Goal: Connect with others: Connect with others

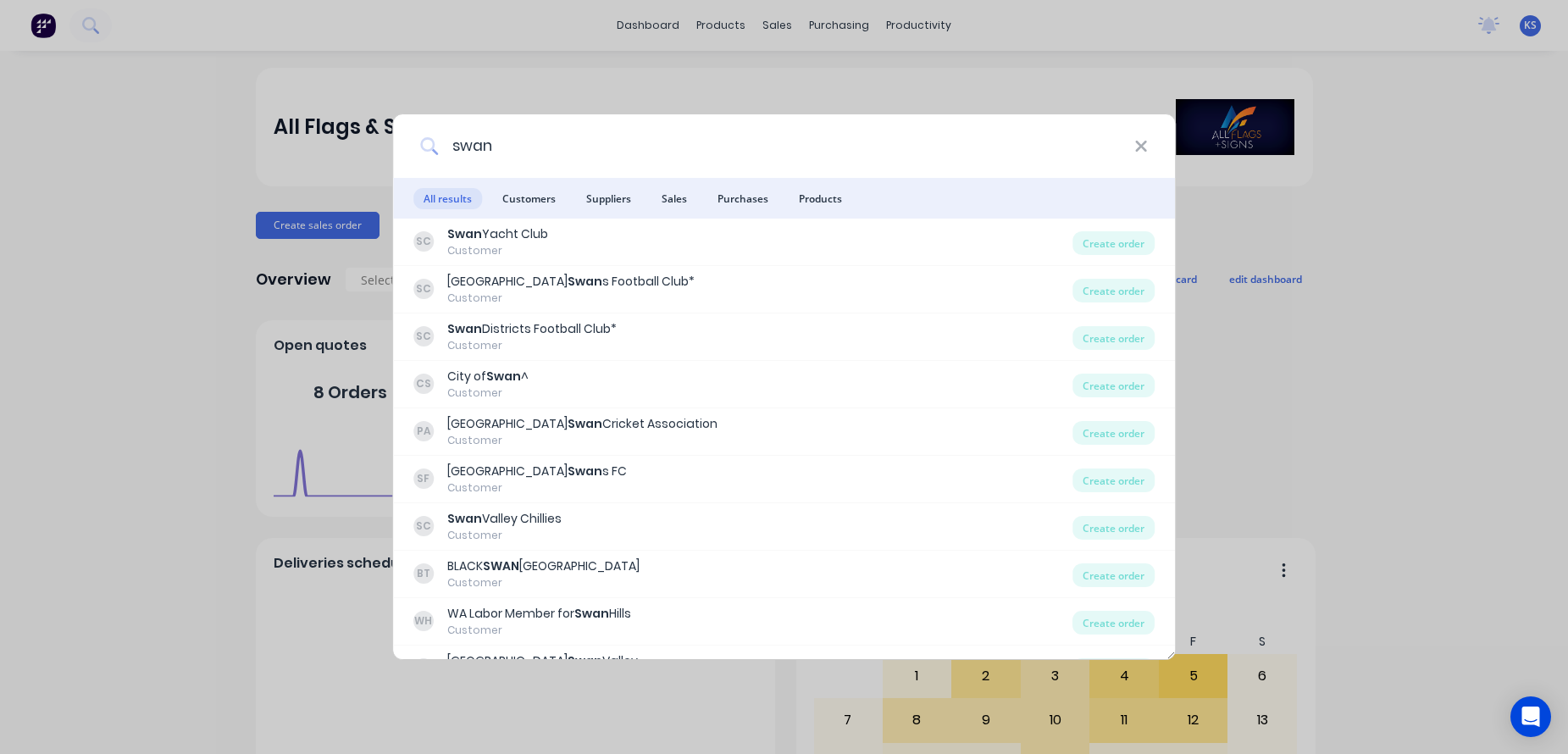
drag, startPoint x: 505, startPoint y: 144, endPoint x: 399, endPoint y: 136, distance: 106.3
click at [399, 141] on div "swan" at bounding box center [784, 146] width 783 height 64
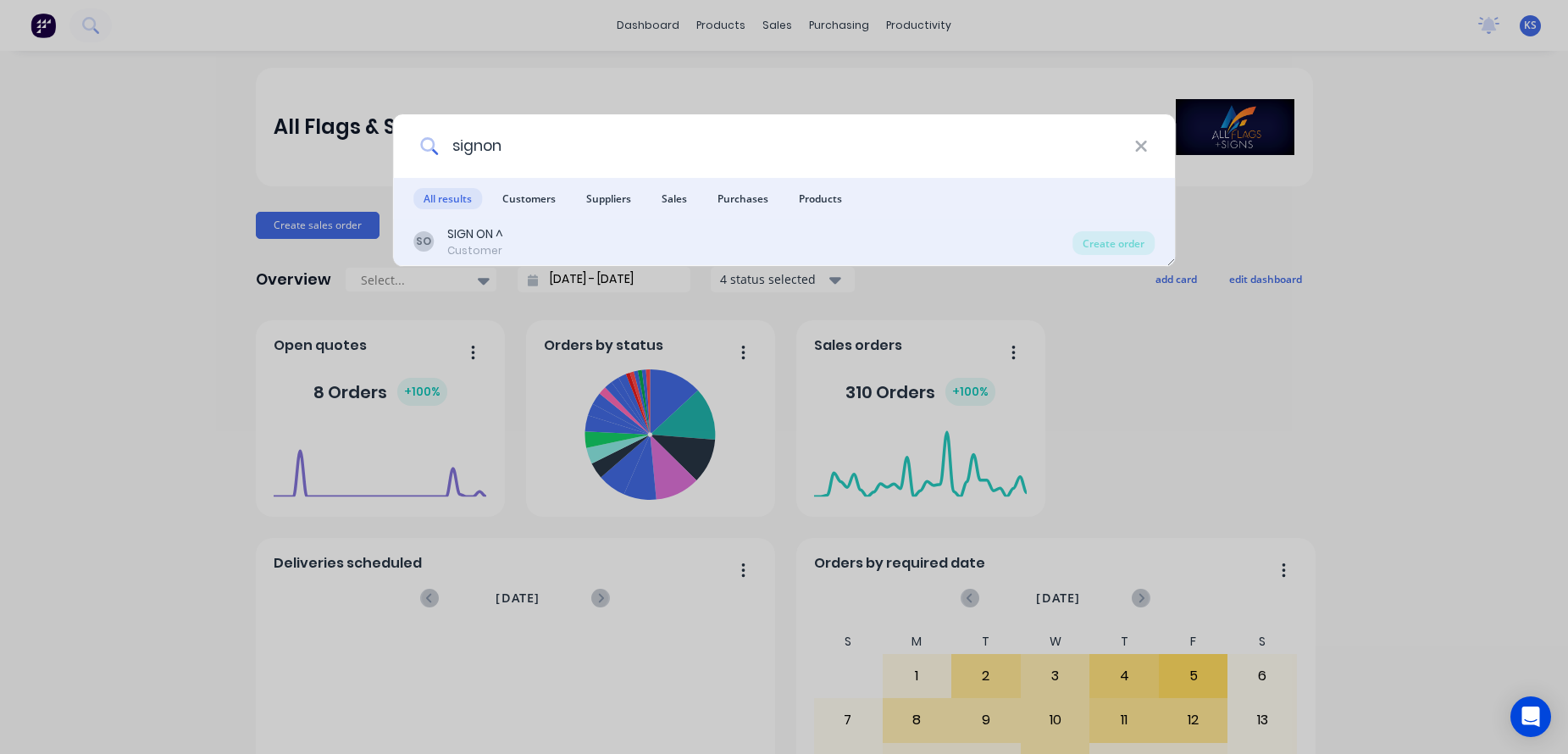
type input "signon"
click at [445, 240] on div "SO SIGN ON ^ Customer" at bounding box center [743, 242] width 660 height 33
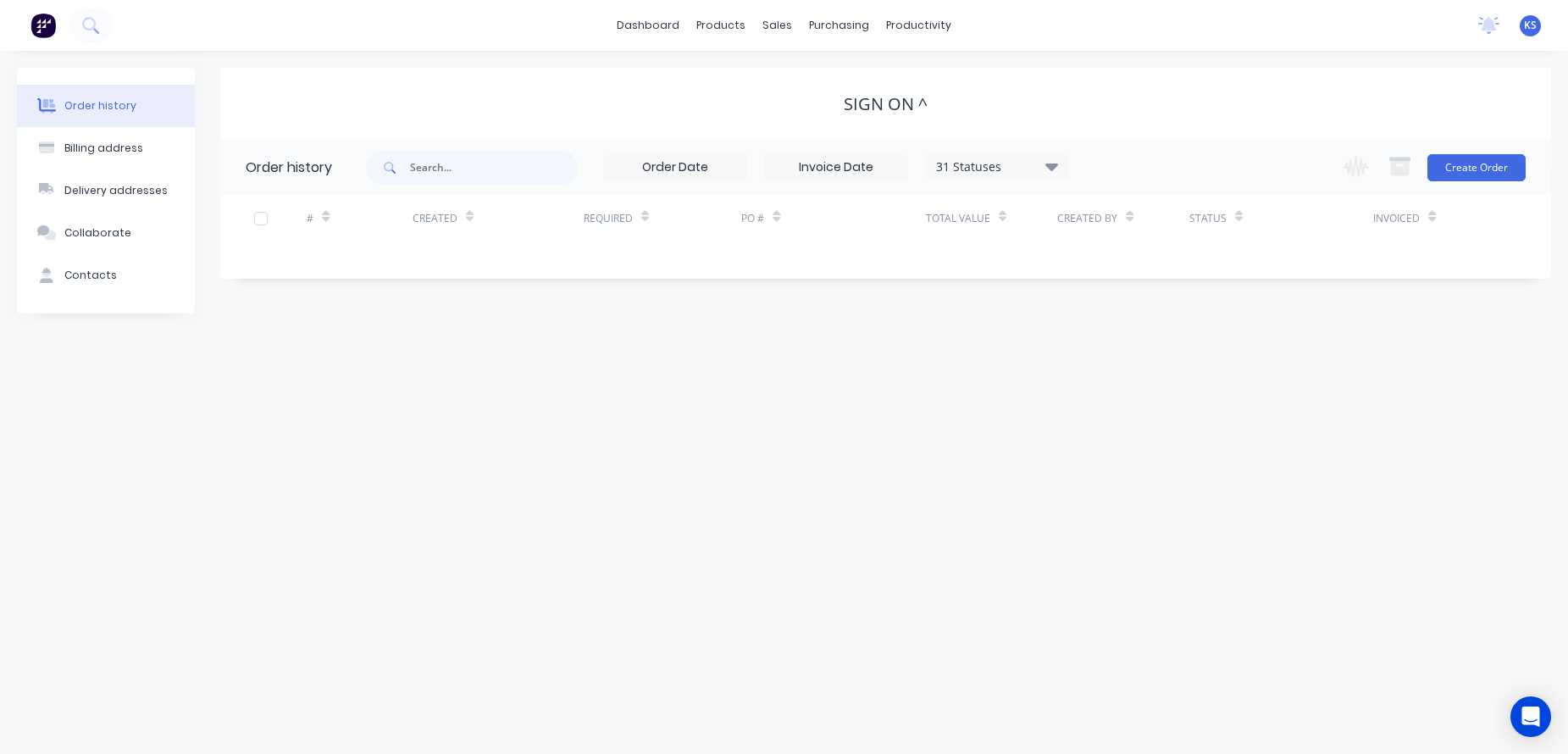
click at [1044, 154] on div "31 Statuses Invoice Status Invoiced Not Invoiced Partial Order Status All Archi…" at bounding box center [997, 167] width 144 height 26
click at [1054, 166] on icon at bounding box center [1052, 166] width 13 height 7
click at [1137, 362] on label at bounding box center [1137, 362] width 0 height 0
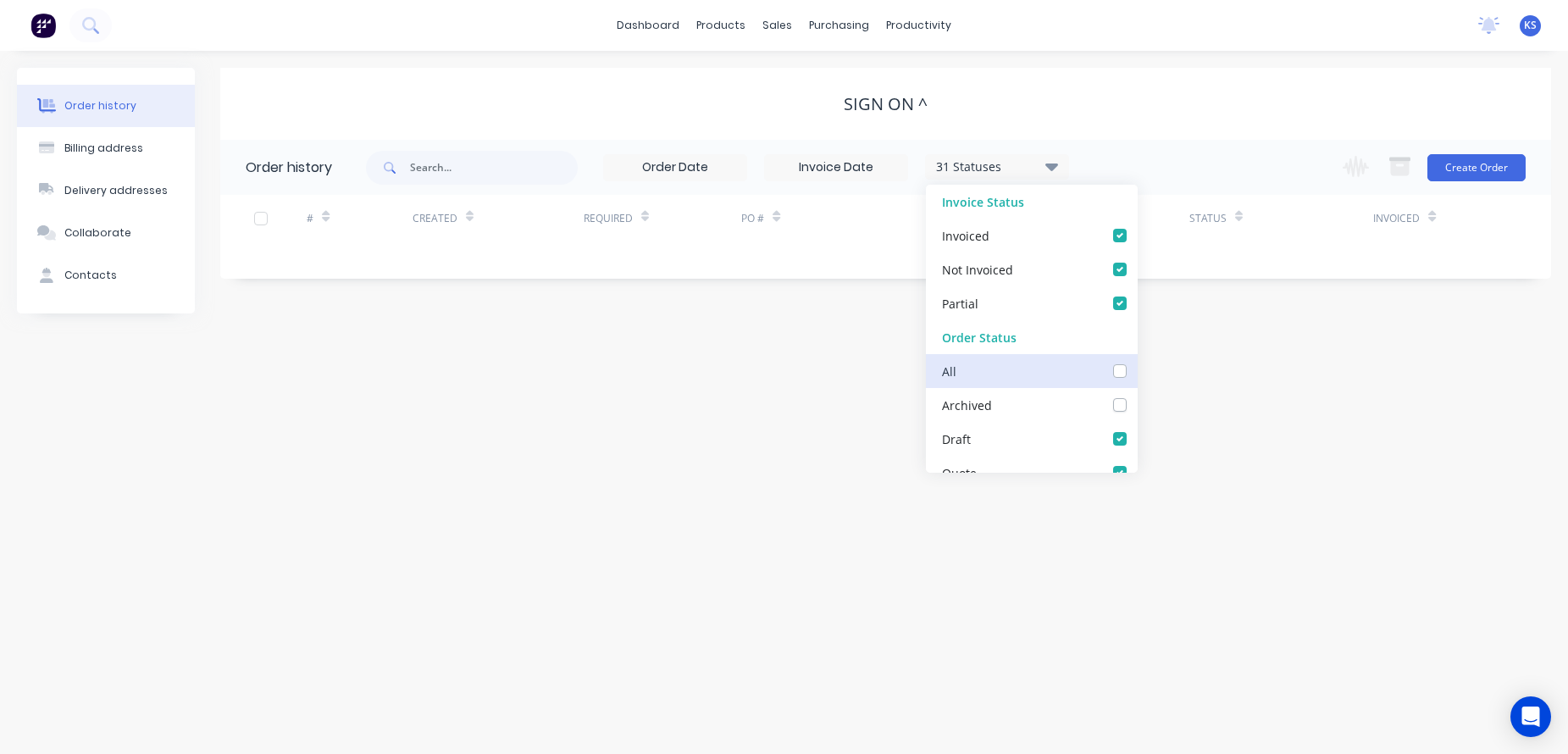
click at [1137, 366] on input "checkbox" at bounding box center [1143, 369] width 14 height 16
checkbox input "true"
click at [788, 364] on div "Order history Billing address Delivery addresses Collaborate Contacts SIGN ON ^…" at bounding box center [784, 402] width 1568 height 703
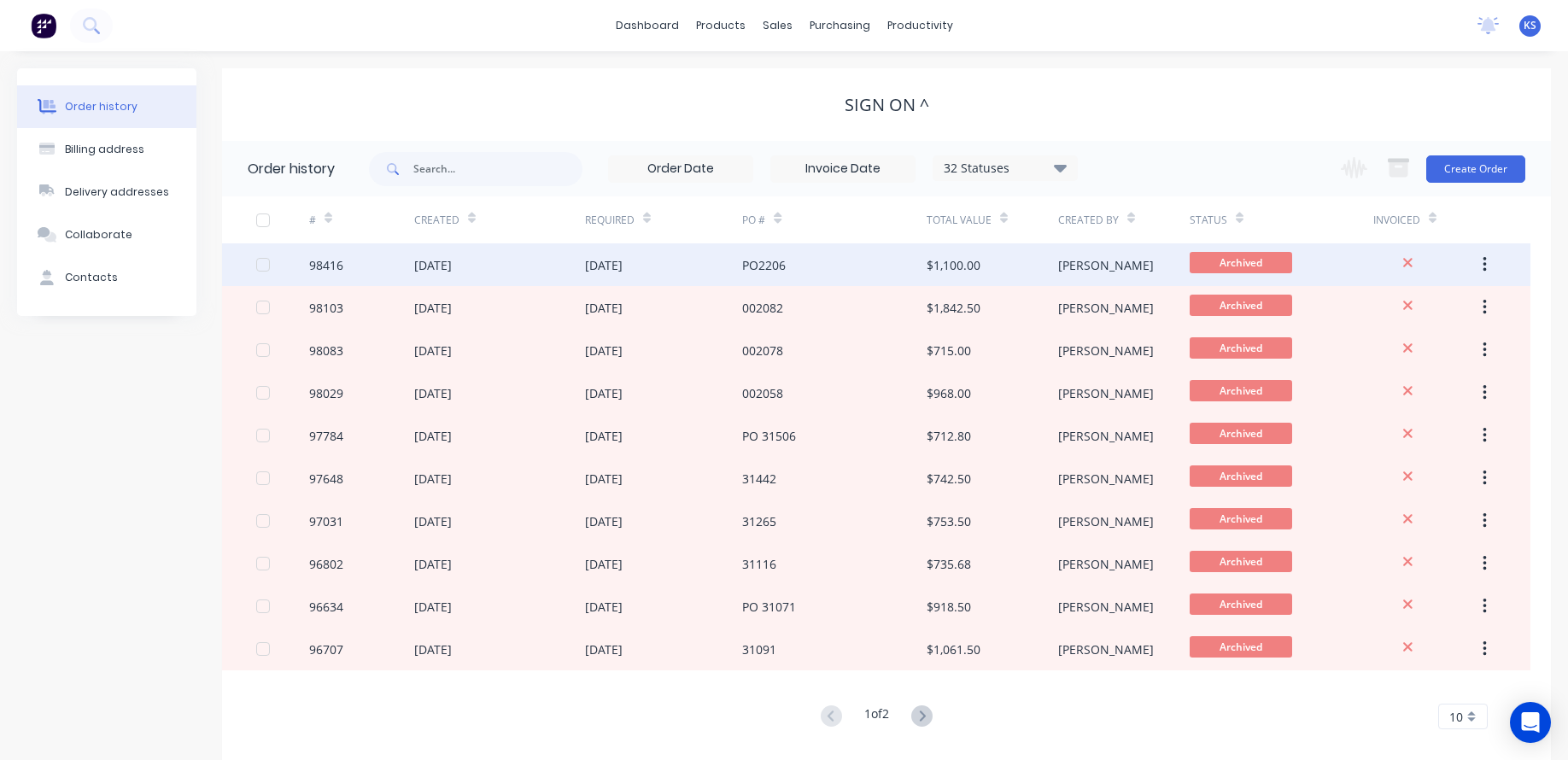
click at [623, 268] on div "[DATE]" at bounding box center [604, 264] width 37 height 18
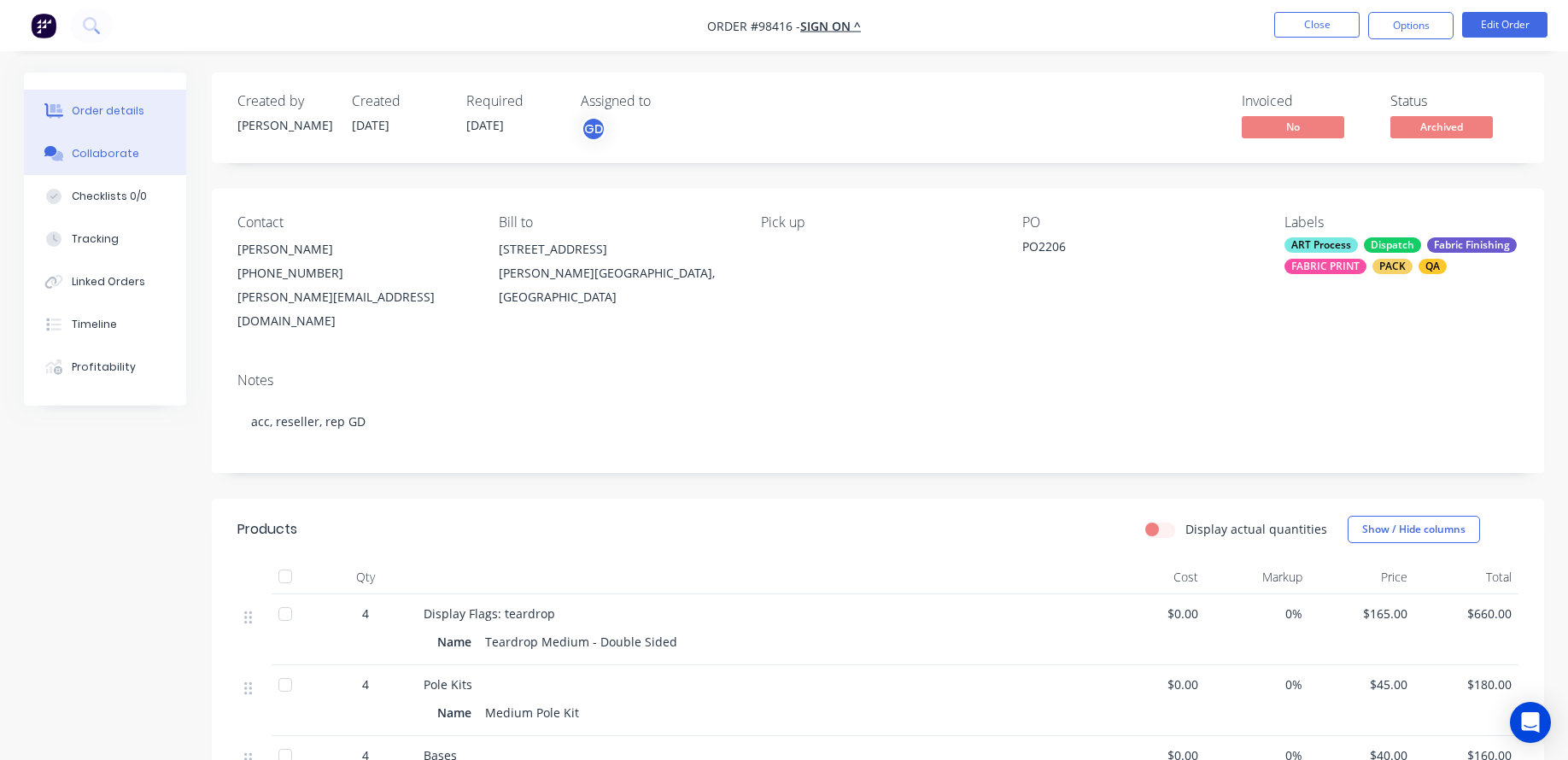
click at [81, 154] on div "Collaborate" at bounding box center [105, 153] width 68 height 16
